Goal: Information Seeking & Learning: Learn about a topic

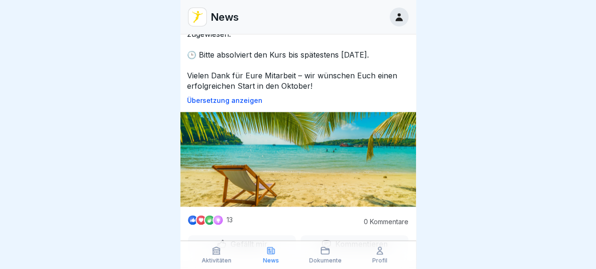
scroll to position [566, 0]
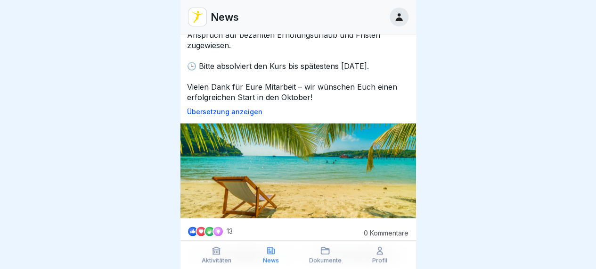
click at [221, 225] on div at bounding box center [218, 230] width 11 height 11
click at [229, 227] on p "13" at bounding box center [230, 231] width 6 height 8
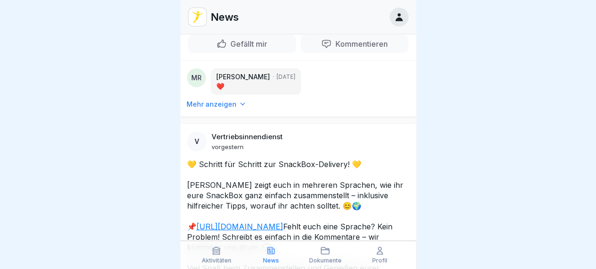
scroll to position [1367, 0]
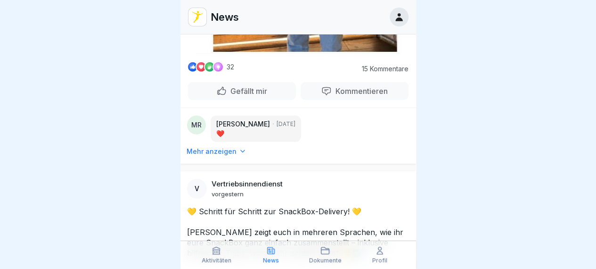
click at [221, 147] on p "Mehr anzeigen" at bounding box center [212, 151] width 50 height 9
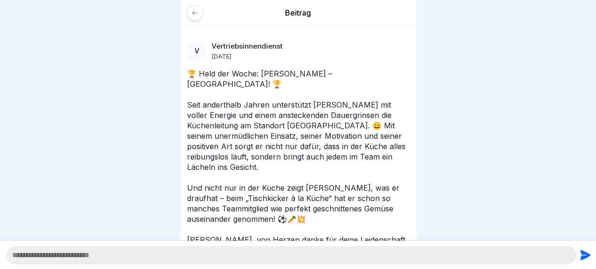
click at [197, 12] on icon at bounding box center [194, 12] width 7 height 7
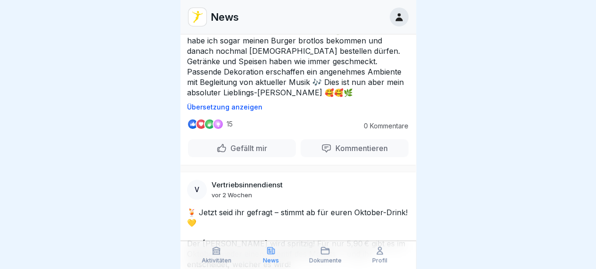
scroll to position [7204, 0]
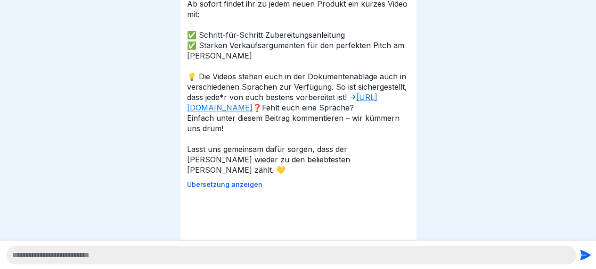
scroll to position [107, 0]
